Goal: Task Accomplishment & Management: Manage account settings

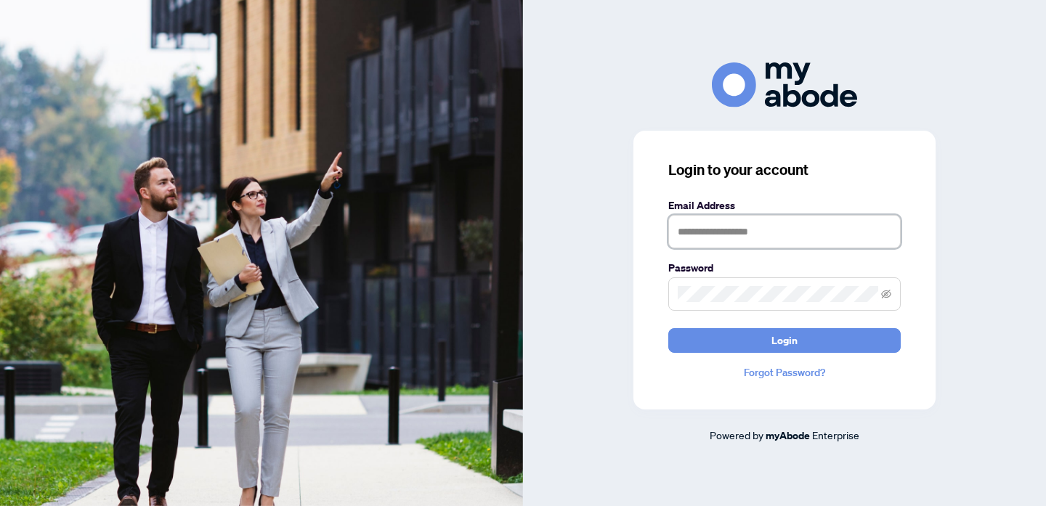
click at [737, 227] on input "text" at bounding box center [784, 231] width 232 height 33
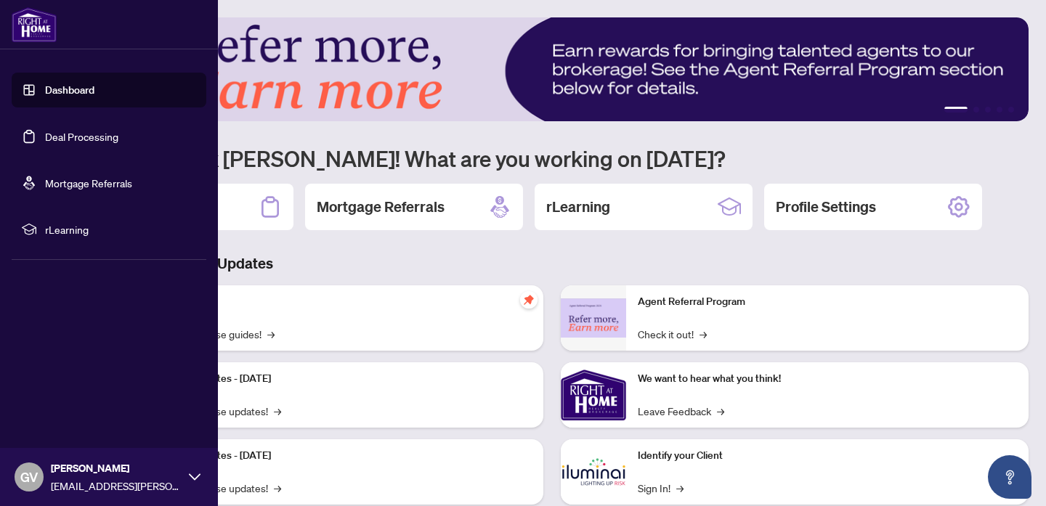
click at [65, 134] on link "Deal Processing" at bounding box center [81, 136] width 73 height 13
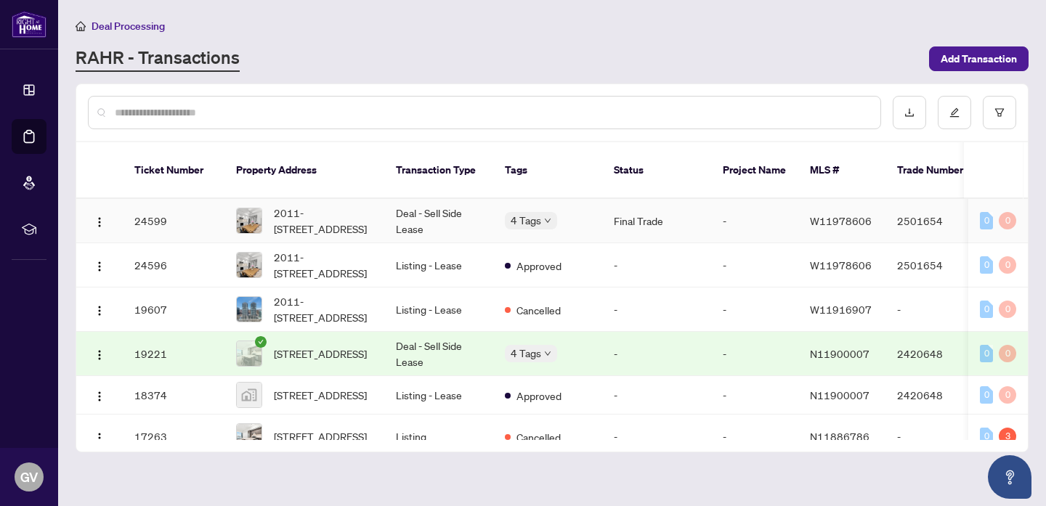
click at [443, 217] on td "Deal - Sell Side Lease" at bounding box center [438, 221] width 109 height 44
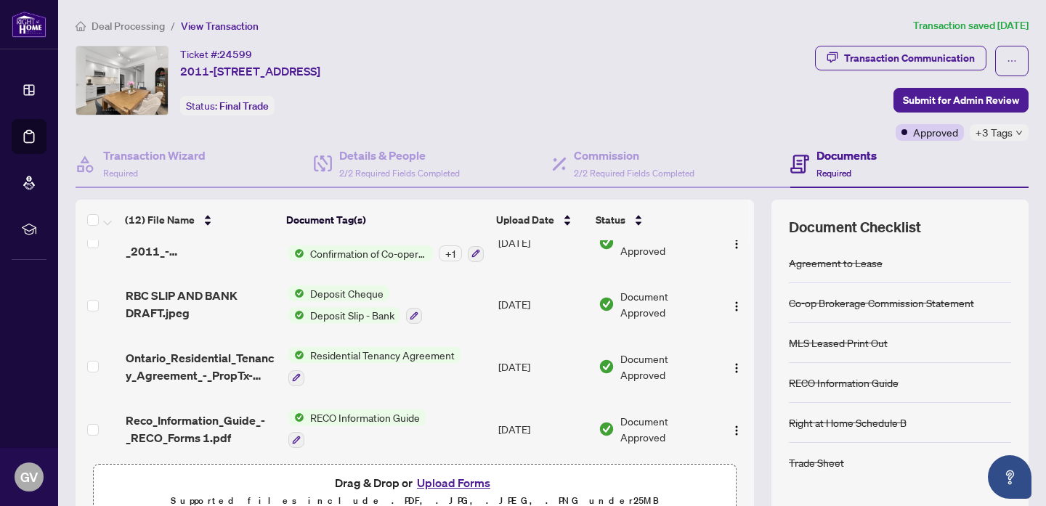
scroll to position [514, 0]
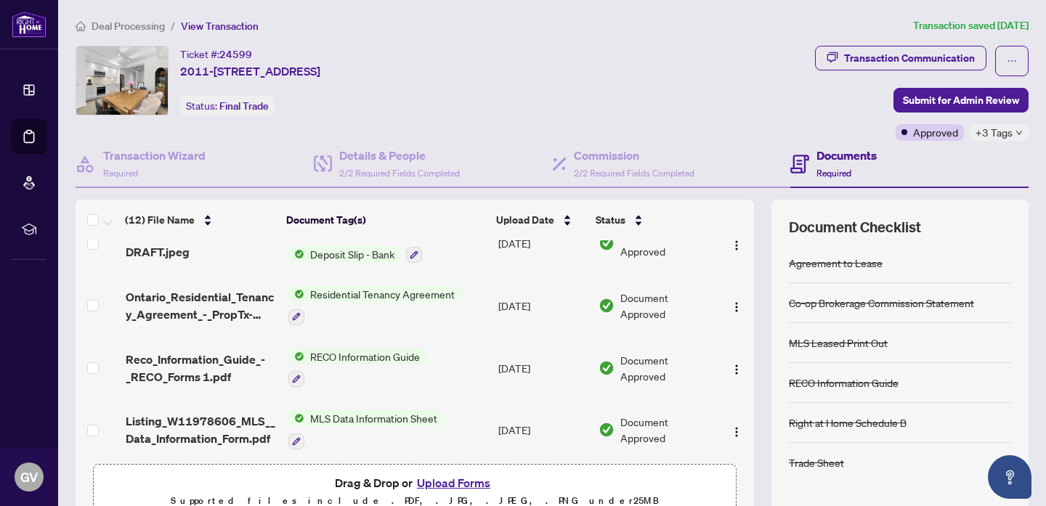
click at [136, 26] on span "Deal Processing" at bounding box center [128, 26] width 73 height 13
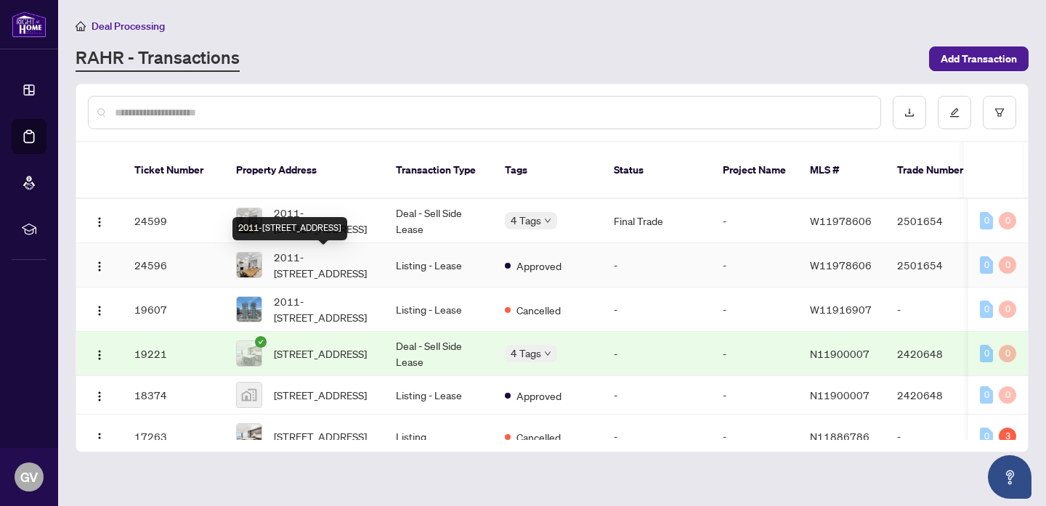
click at [320, 264] on span "2011-[STREET_ADDRESS]" at bounding box center [323, 265] width 99 height 32
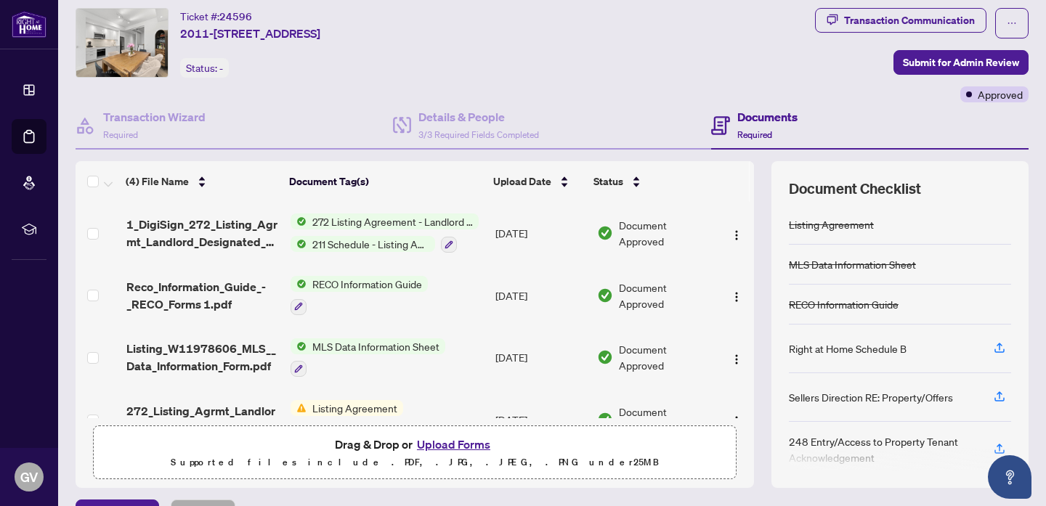
scroll to position [26, 0]
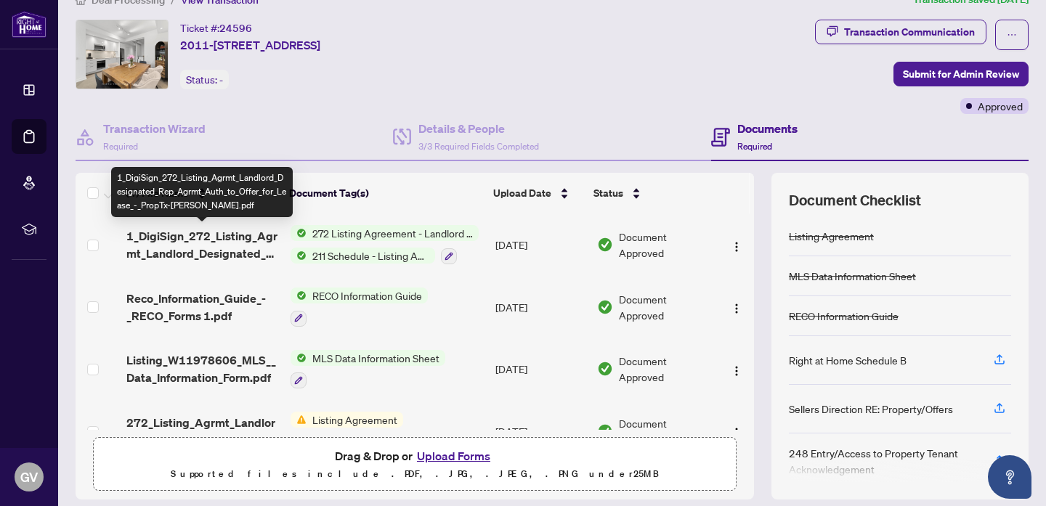
click at [214, 251] on span "1_DigiSign_272_Listing_Agrmt_Landlord_Designated_Rep_Agrmt_Auth_to_Offer_for_Le…" at bounding box center [202, 244] width 153 height 35
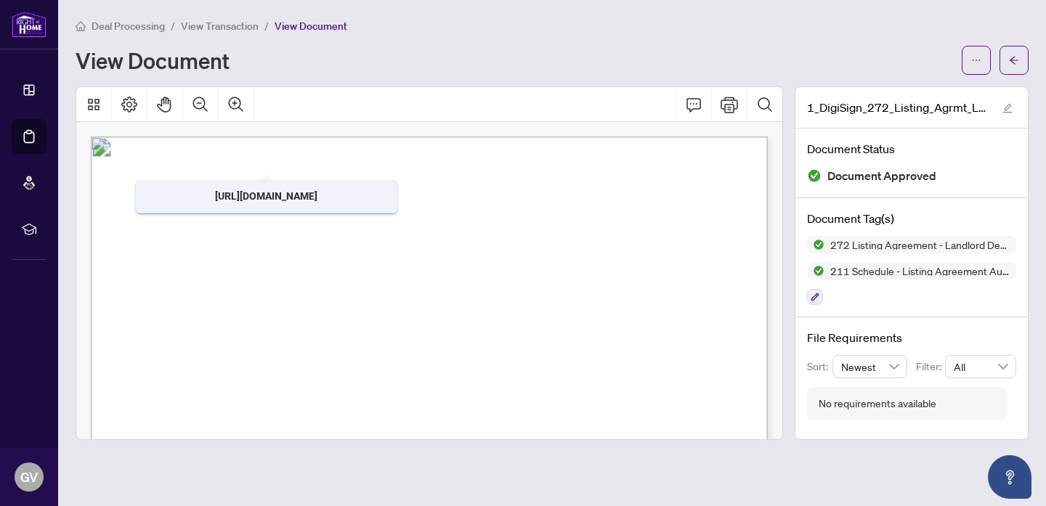
click at [223, 23] on span "View Transaction" at bounding box center [220, 26] width 78 height 13
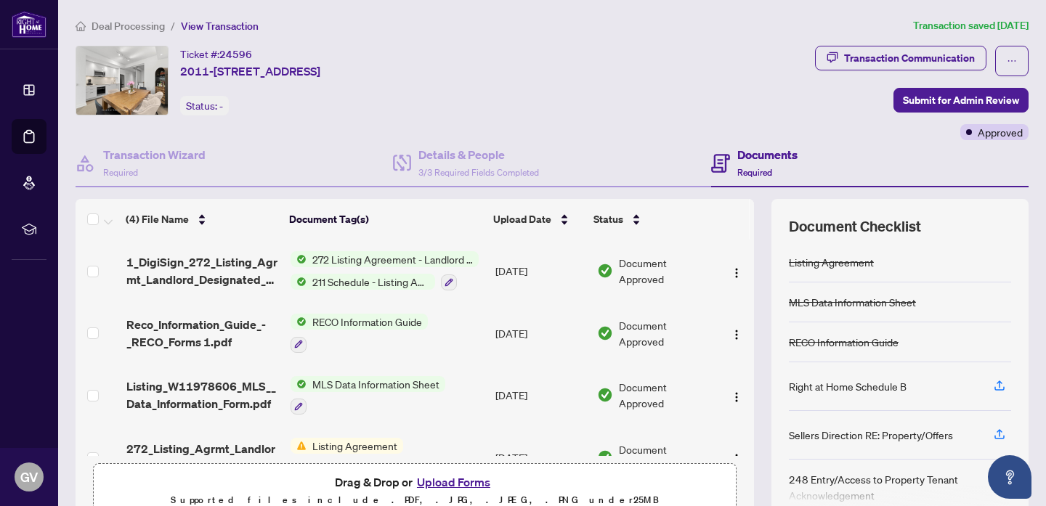
scroll to position [12, 0]
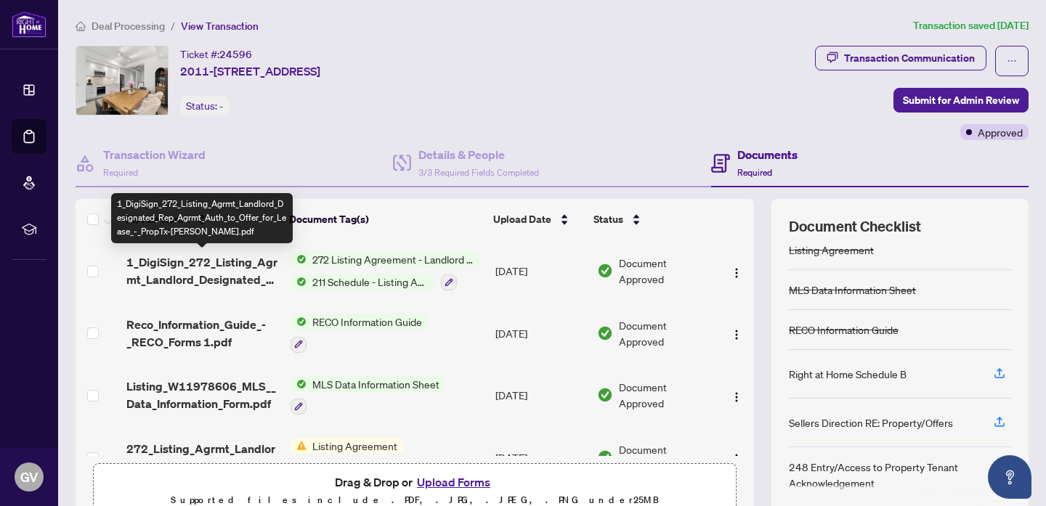
click at [242, 274] on span "1_DigiSign_272_Listing_Agrmt_Landlord_Designated_Rep_Agrmt_Auth_to_Offer_for_Le…" at bounding box center [202, 271] width 153 height 35
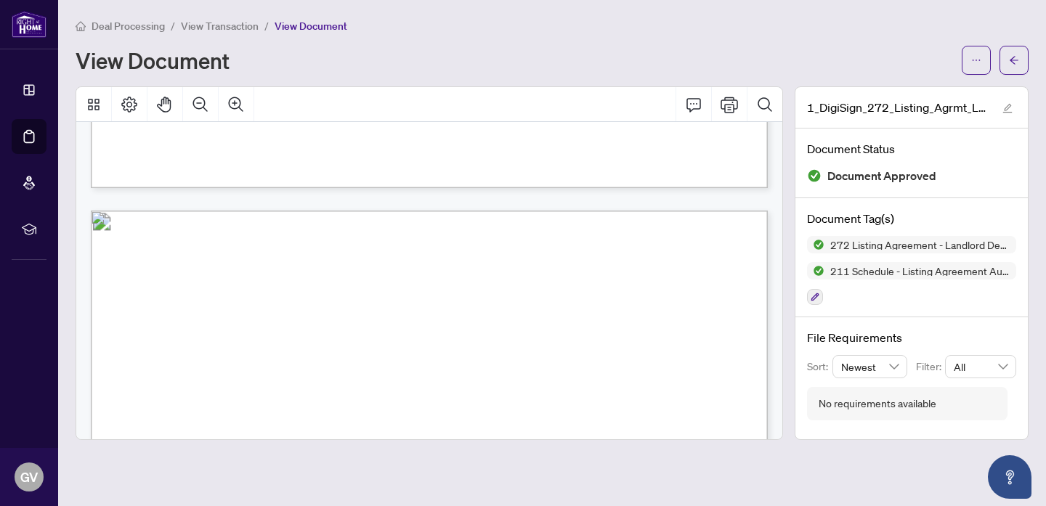
scroll to position [831, 0]
